Goal: Transaction & Acquisition: Subscribe to service/newsletter

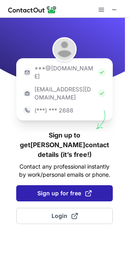
click at [83, 185] on button "Sign up for free" at bounding box center [64, 193] width 96 height 16
click at [79, 189] on span "Sign up for free" at bounding box center [64, 193] width 54 height 8
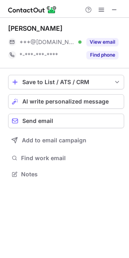
scroll to position [169, 129]
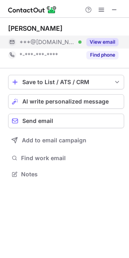
click at [110, 44] on button "View email" at bounding box center [102, 42] width 32 height 8
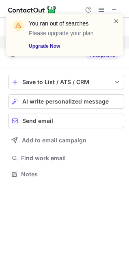
click at [115, 21] on span at bounding box center [116, 21] width 6 height 8
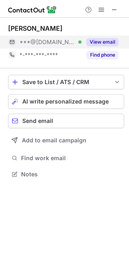
click at [102, 41] on button "View email" at bounding box center [102, 42] width 32 height 8
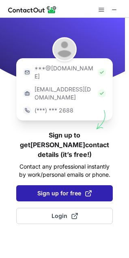
click at [85, 190] on span at bounding box center [88, 193] width 6 height 6
click at [70, 189] on span "Sign up for free" at bounding box center [64, 193] width 54 height 8
click at [69, 189] on span "Sign up for free" at bounding box center [64, 193] width 54 height 8
click at [81, 189] on span "Sign up for free" at bounding box center [64, 193] width 54 height 8
click at [52, 189] on span "Sign up for free" at bounding box center [64, 193] width 54 height 8
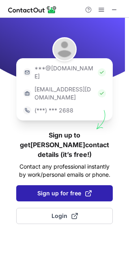
click at [81, 189] on span "Sign up for free" at bounding box center [64, 193] width 54 height 8
click at [77, 189] on span "Sign up for free" at bounding box center [64, 193] width 54 height 8
click at [49, 189] on span "Sign up for free" at bounding box center [64, 193] width 54 height 8
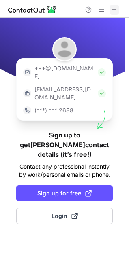
click at [113, 10] on span at bounding box center [114, 9] width 6 height 6
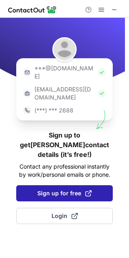
click at [93, 185] on button "Sign up for free" at bounding box center [64, 193] width 96 height 16
click at [74, 189] on span "Sign up for free" at bounding box center [64, 193] width 54 height 8
click at [87, 190] on span at bounding box center [88, 193] width 6 height 6
click at [55, 189] on span "Sign up for free" at bounding box center [64, 193] width 54 height 8
click at [70, 189] on span "Sign up for free" at bounding box center [64, 193] width 54 height 8
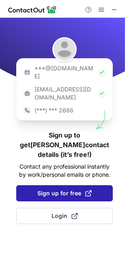
click at [53, 189] on span "Sign up for free" at bounding box center [64, 193] width 54 height 8
click at [65, 189] on span "Sign up for free" at bounding box center [64, 193] width 54 height 8
click at [74, 189] on span "Sign up for free" at bounding box center [64, 193] width 54 height 8
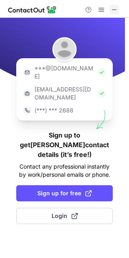
click at [112, 9] on span at bounding box center [114, 9] width 6 height 6
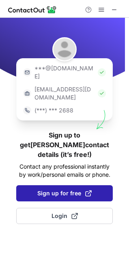
click at [87, 190] on span at bounding box center [88, 193] width 6 height 6
click at [83, 189] on span "Sign up for free" at bounding box center [64, 193] width 54 height 8
click at [81, 189] on span "Sign up for free" at bounding box center [64, 193] width 54 height 8
click at [87, 190] on span at bounding box center [88, 193] width 6 height 6
click at [92, 185] on button "Sign up for free" at bounding box center [64, 193] width 96 height 16
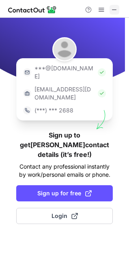
click at [112, 10] on span at bounding box center [114, 9] width 6 height 6
